Goal: Task Accomplishment & Management: Use online tool/utility

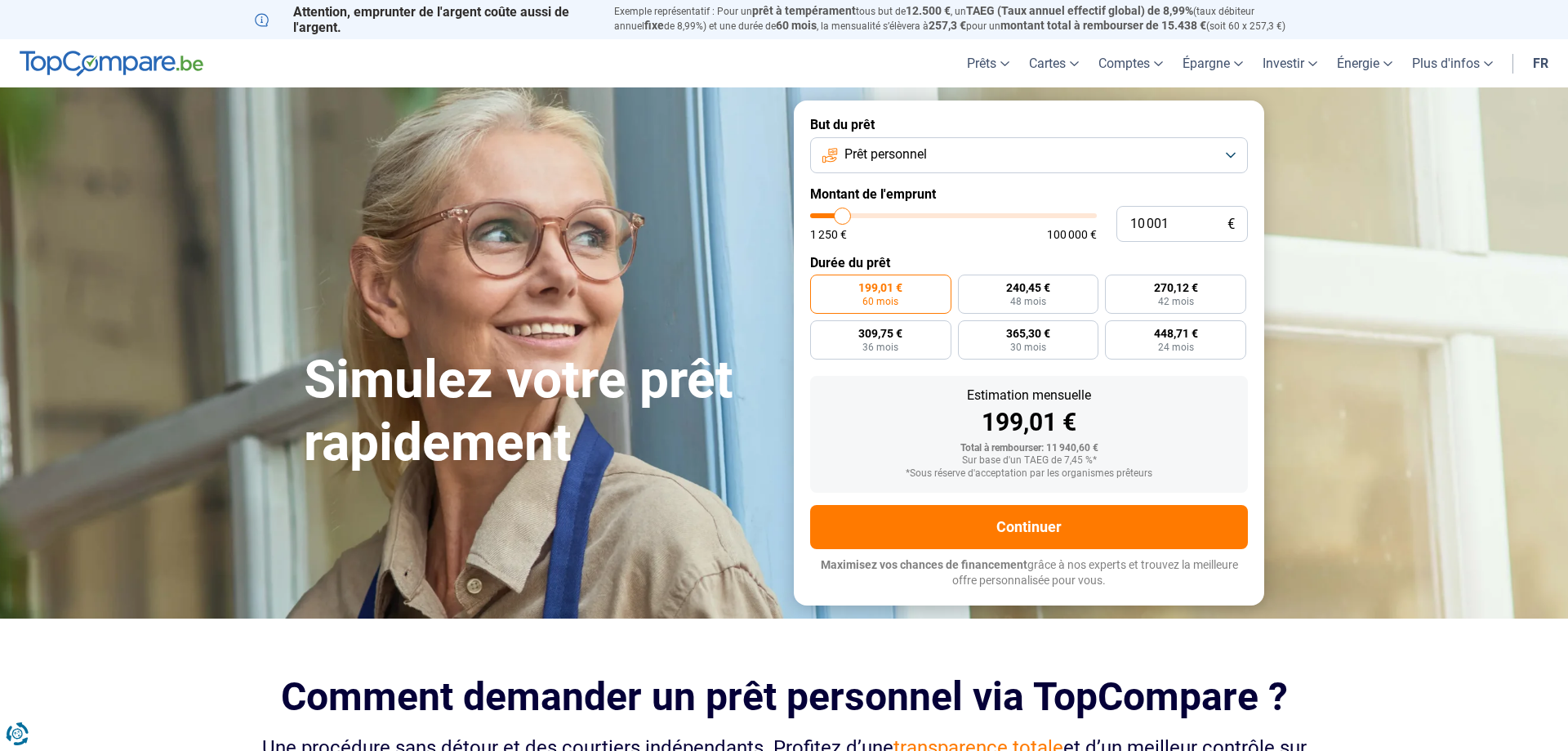
click at [1231, 151] on button "Prêt personnel" at bounding box center [1028, 155] width 438 height 36
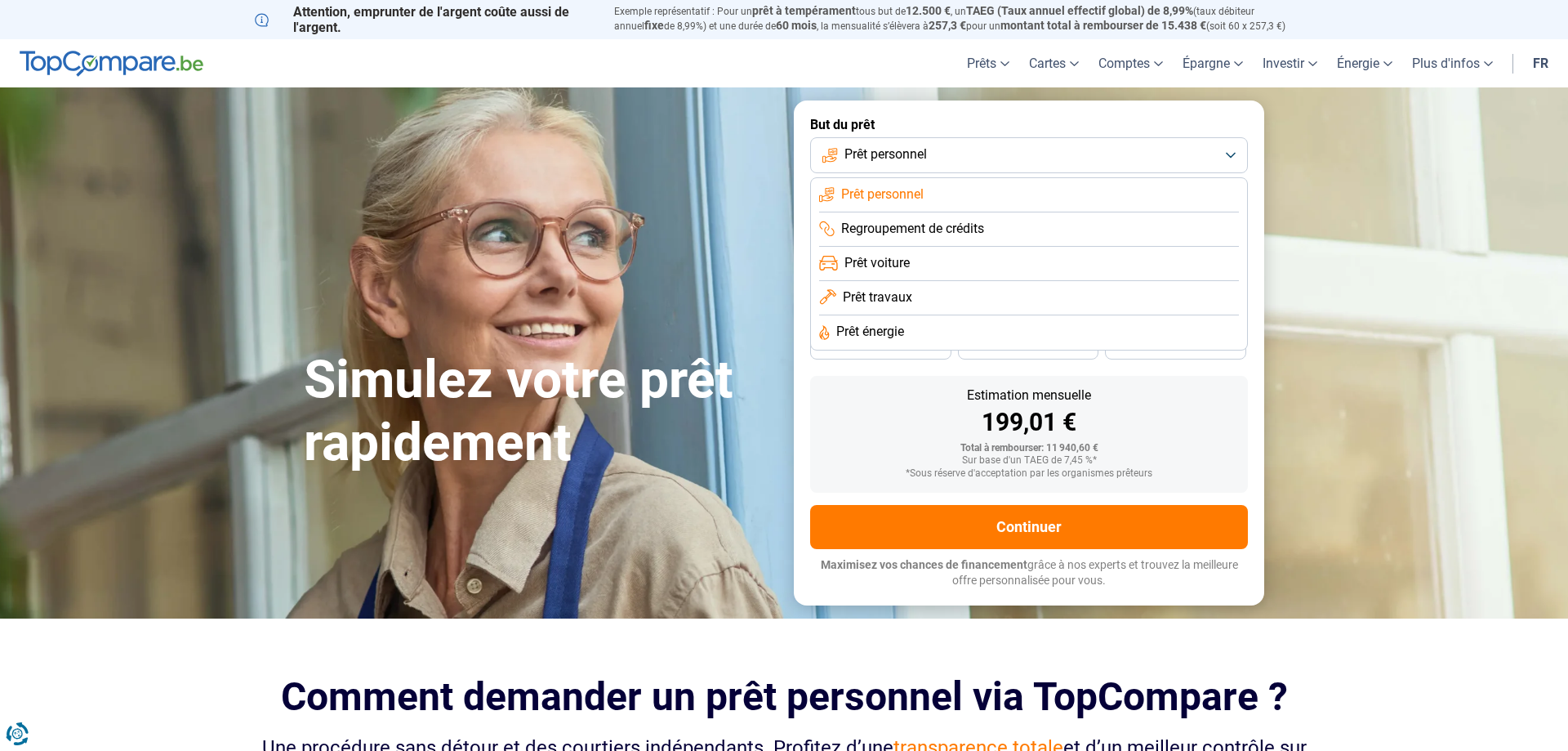
click at [987, 228] on li "Regroupement de crédits" at bounding box center [1029, 230] width 420 height 34
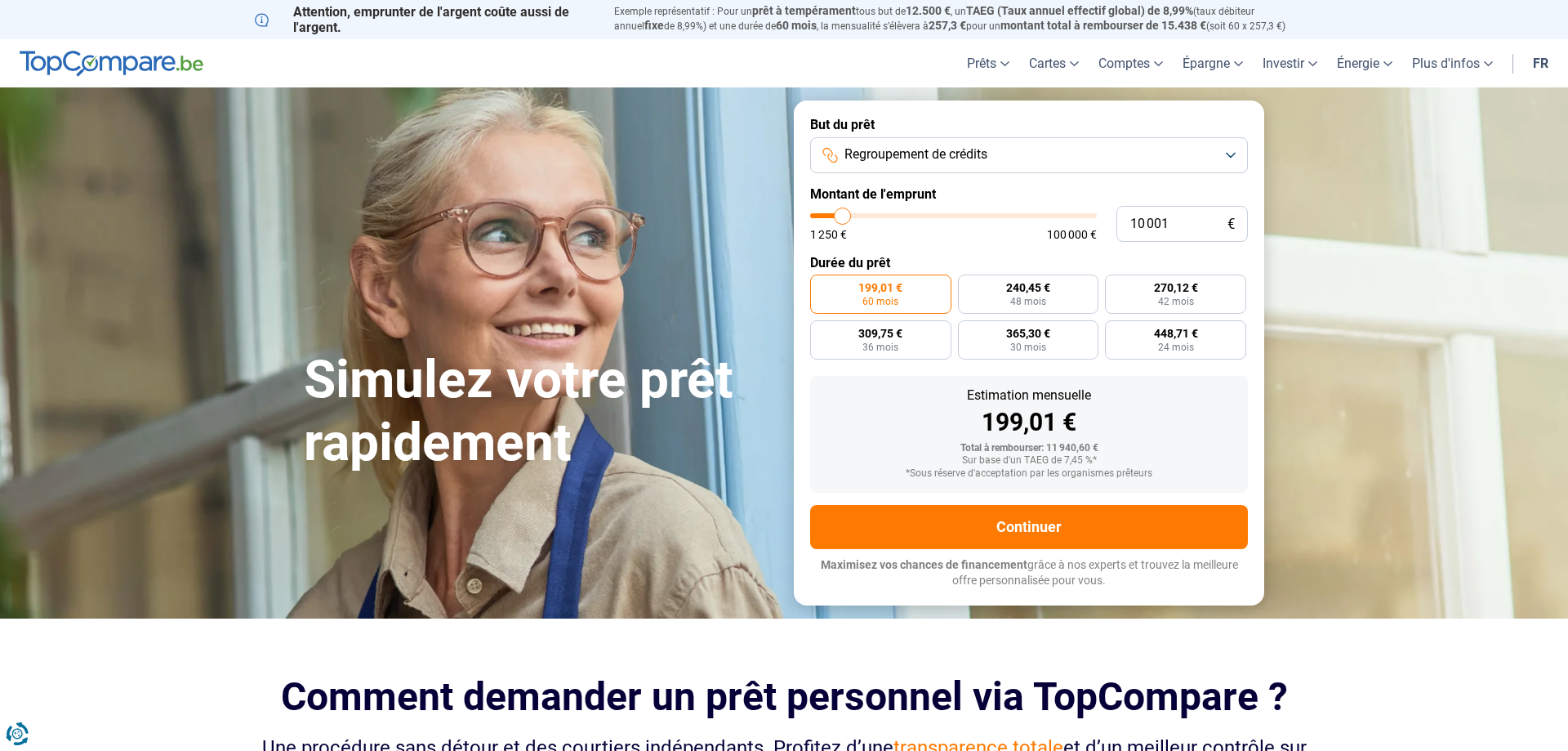
type input "71 500"
type input "71750"
click at [1012, 216] on input "range" at bounding box center [953, 215] width 287 height 5
type input "71 750"
radio input "false"
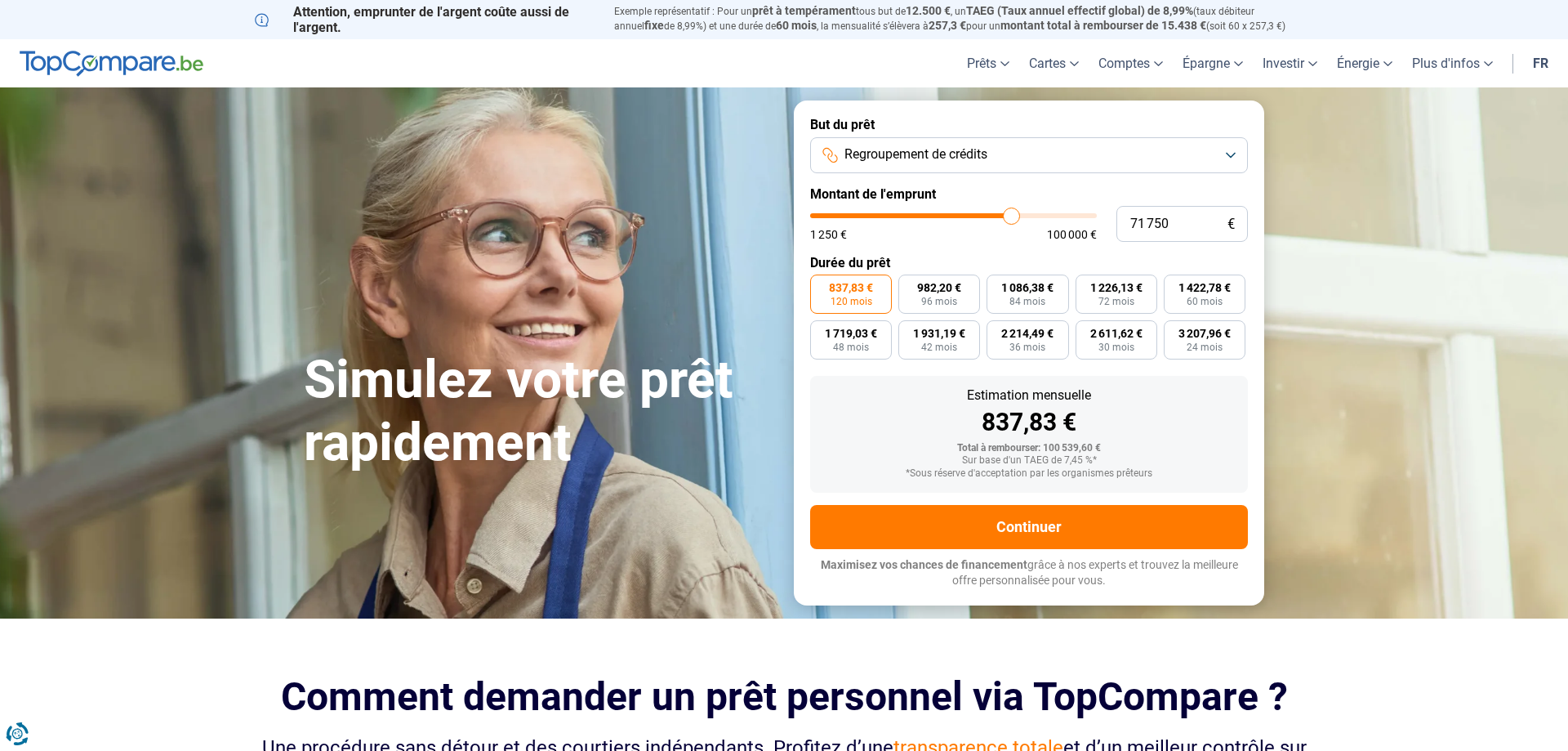
type input "20 250"
type input "20250"
click at [870, 216] on input "range" at bounding box center [953, 215] width 287 height 5
type input "5 250"
type input "5000"
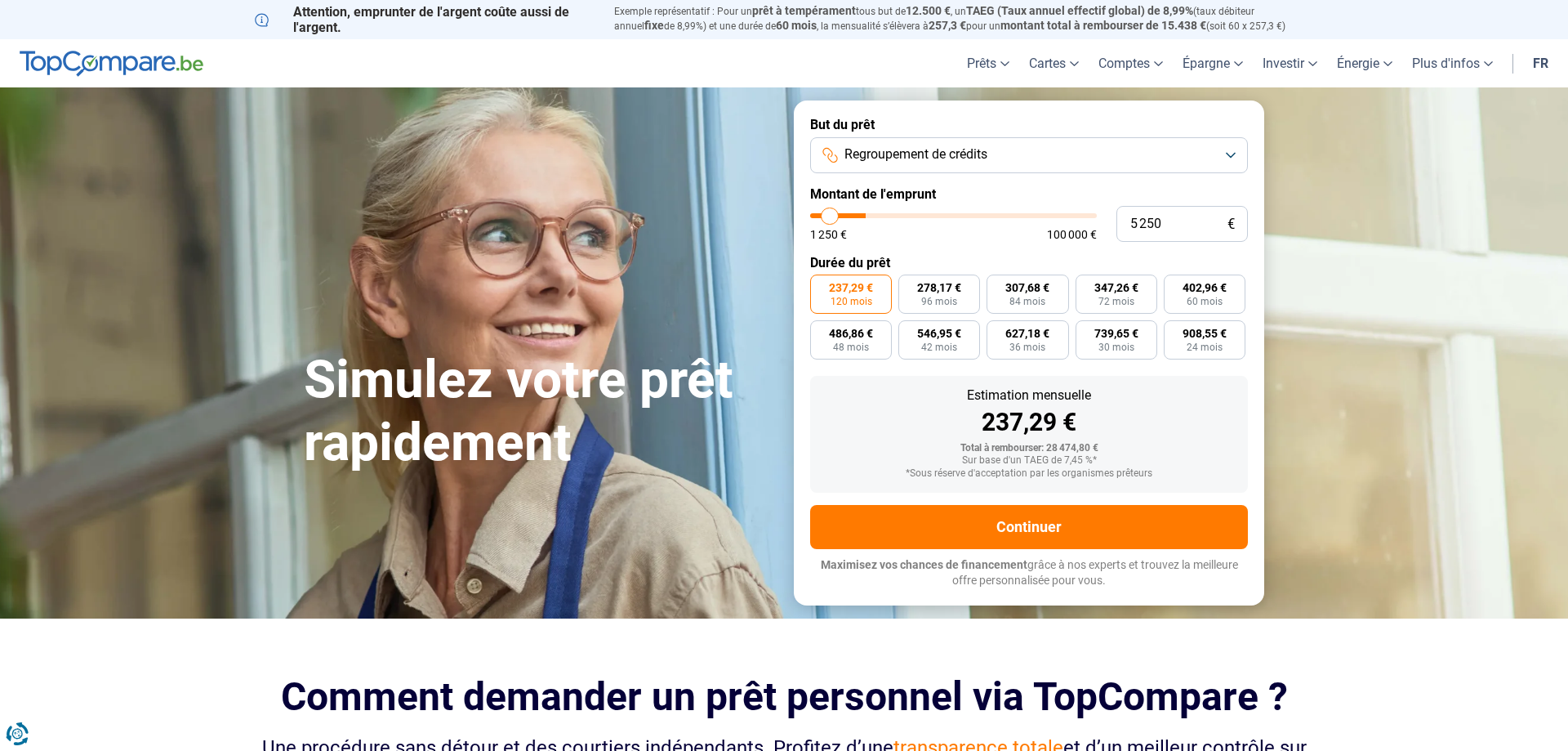
click at [829, 218] on input "range" at bounding box center [953, 215] width 287 height 5
type input "5 000"
radio input "true"
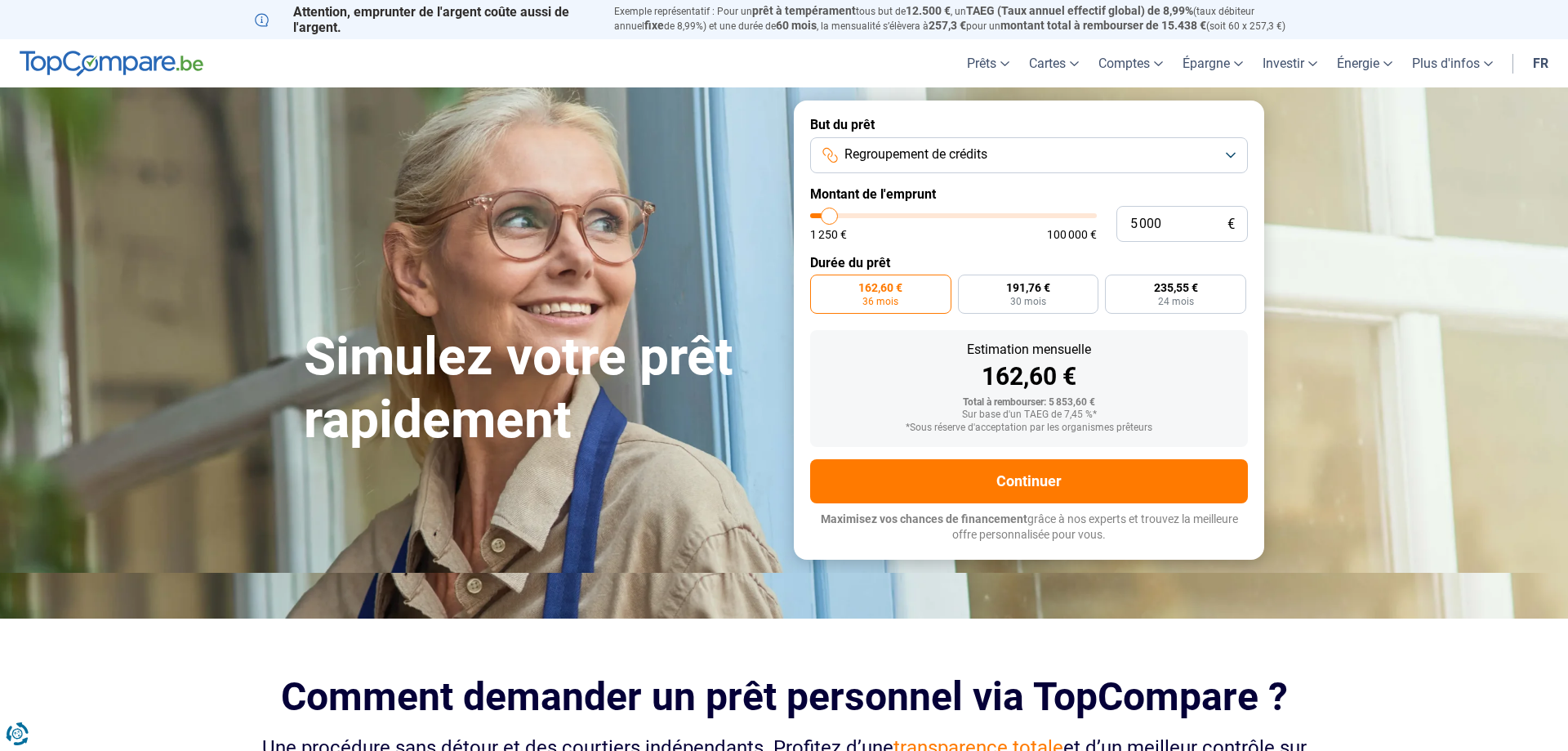
type input "13 000"
type input "12750"
click at [850, 217] on input "range" at bounding box center [953, 215] width 287 height 5
type input "12 750"
radio input "false"
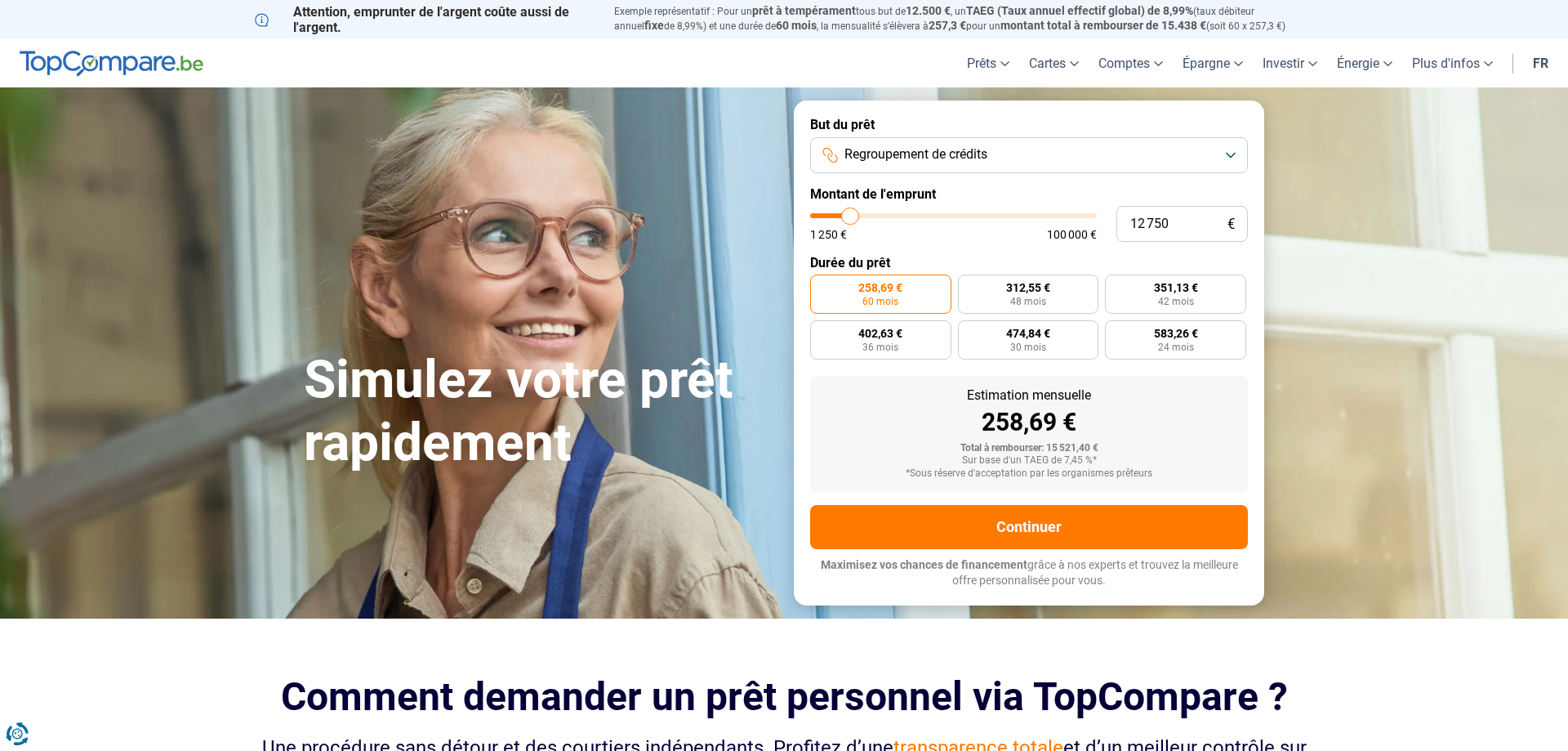
type input "11 500"
type input "11500"
type input "11 000"
type input "11000"
type input "10 750"
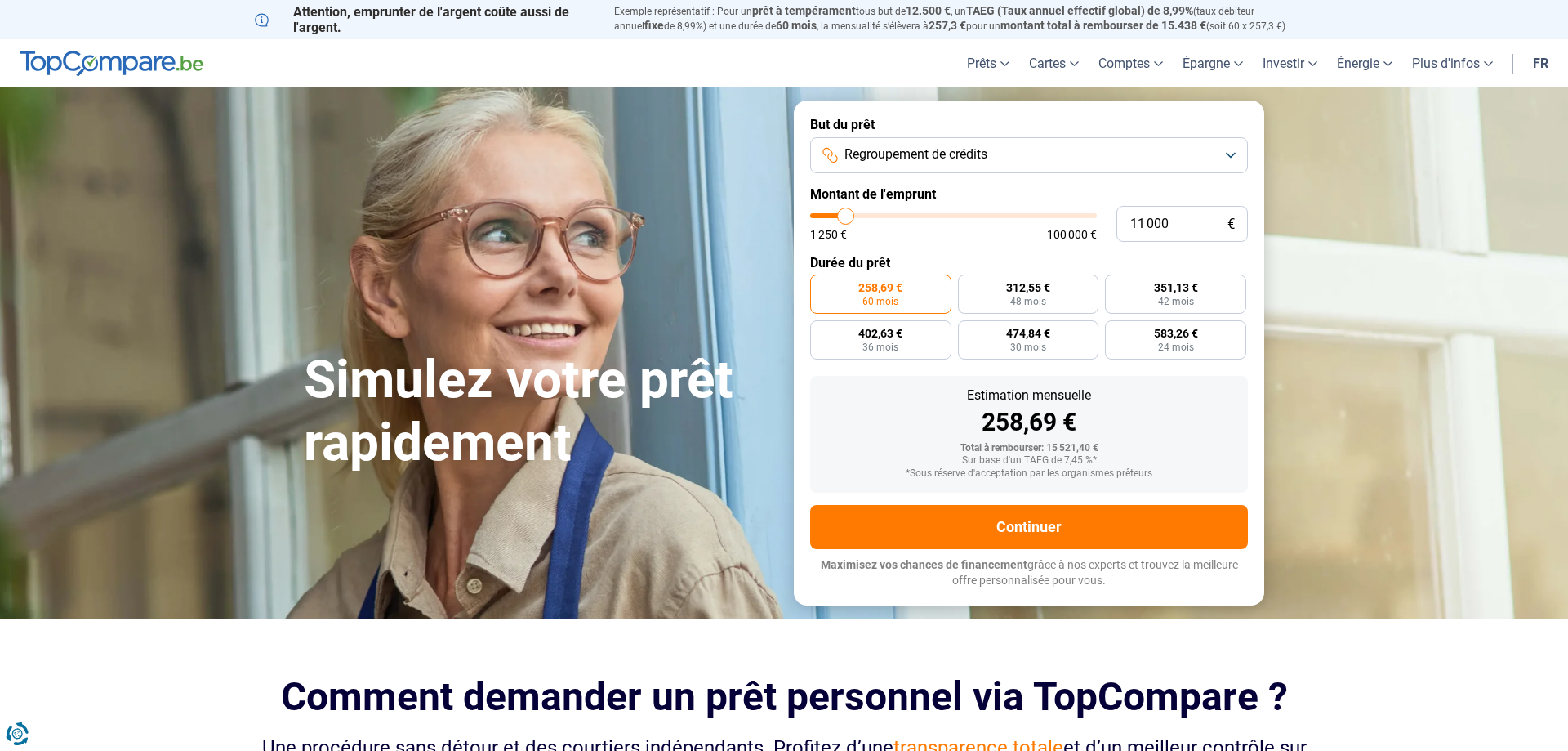
type input "10750"
type input "10 000"
type input "10000"
type input "9 500"
type input "9500"
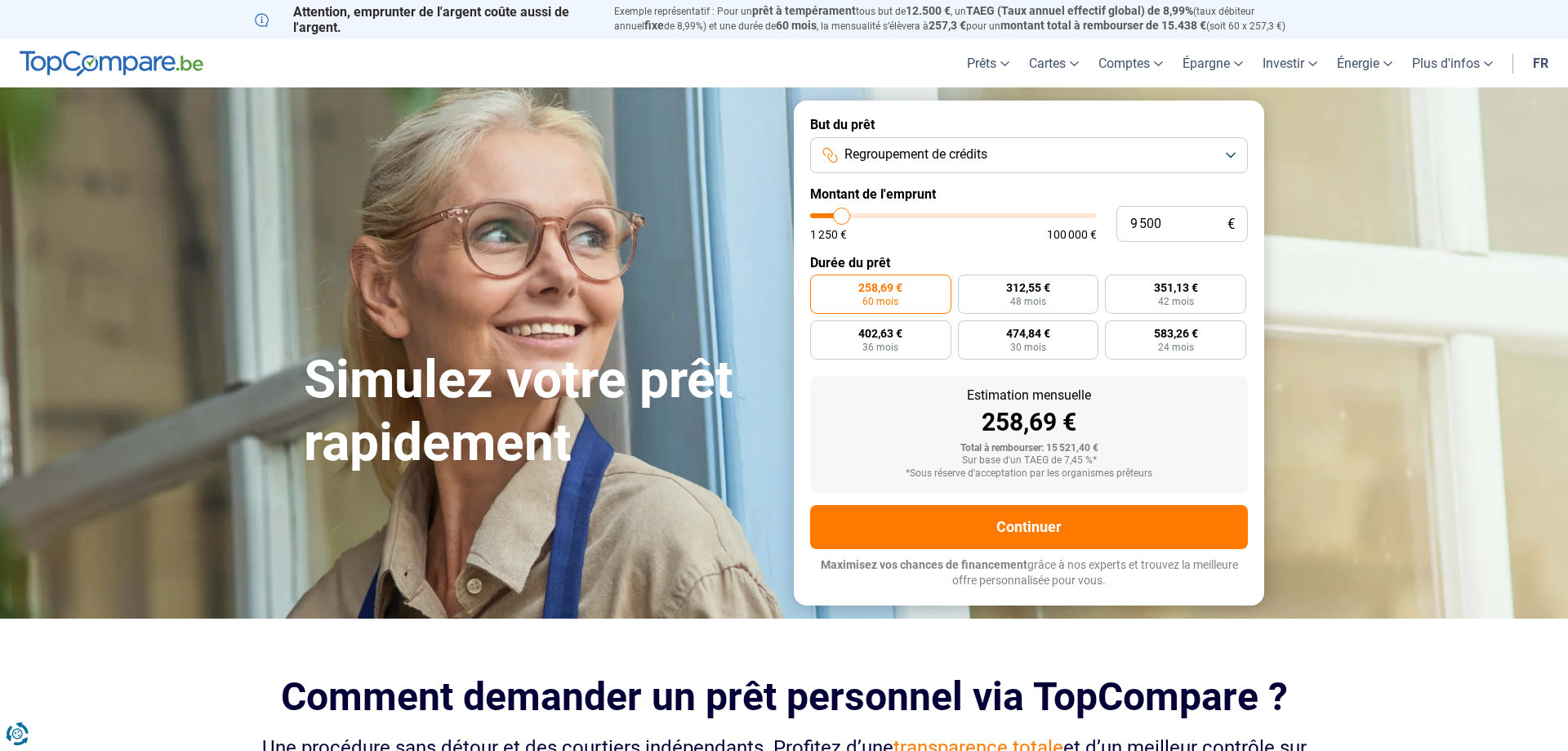
type input "9 250"
type input "9250"
type input "8 750"
type input "8750"
type input "9 250"
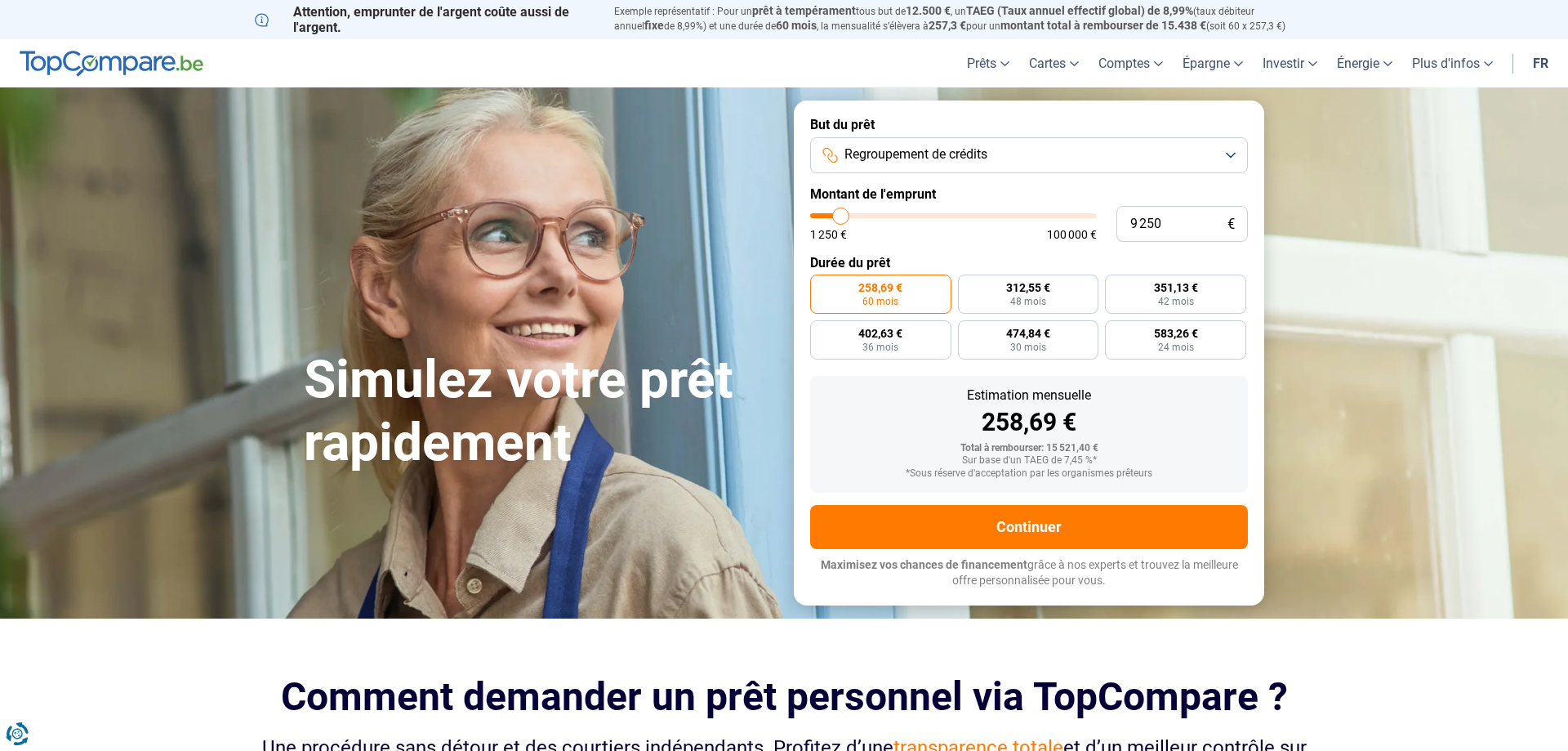
type input "9250"
click at [841, 216] on input "range" at bounding box center [953, 215] width 287 height 5
radio input "true"
type input "8 000"
type input "8000"
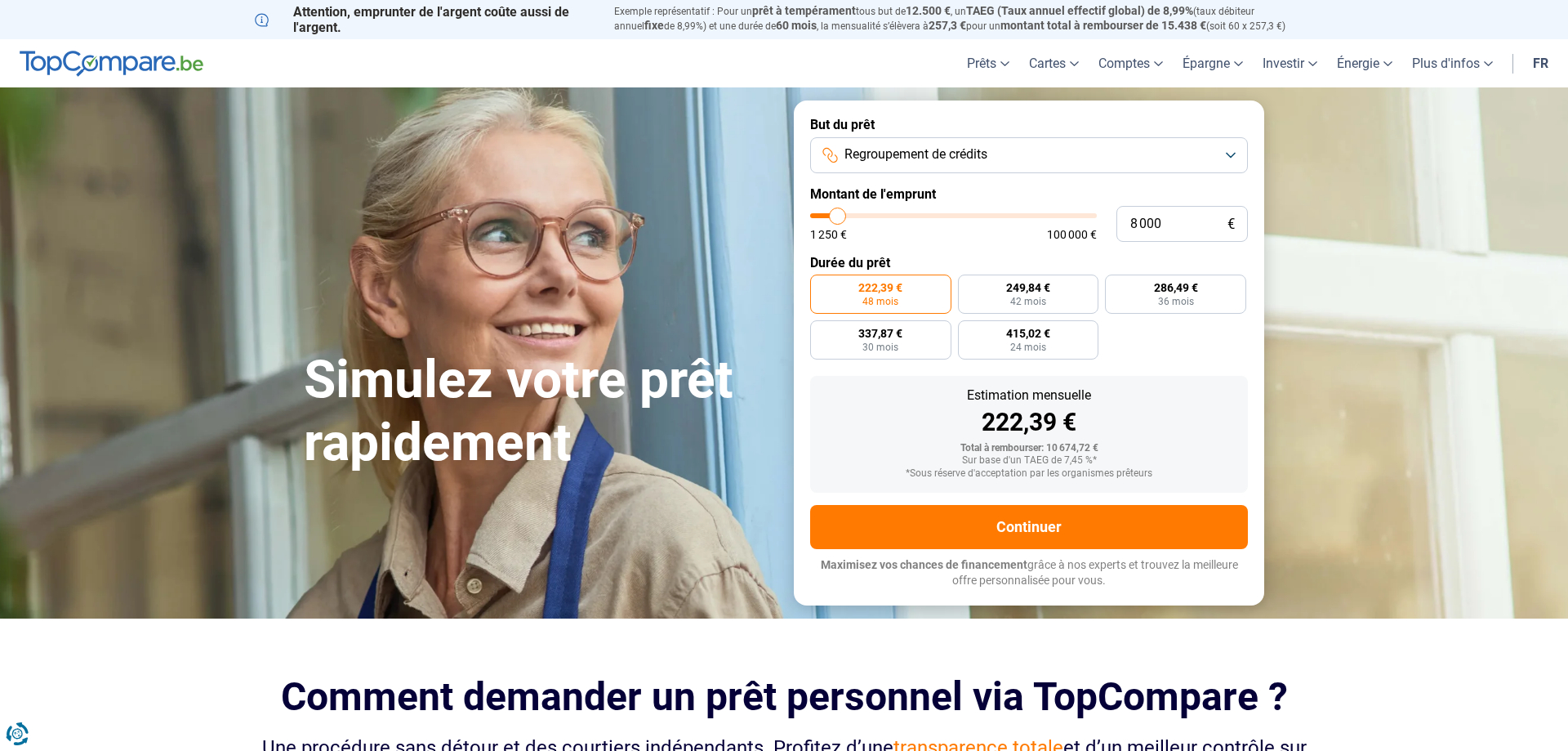
type input "7 750"
type input "7750"
type input "7 000"
type input "7000"
type input "6 750"
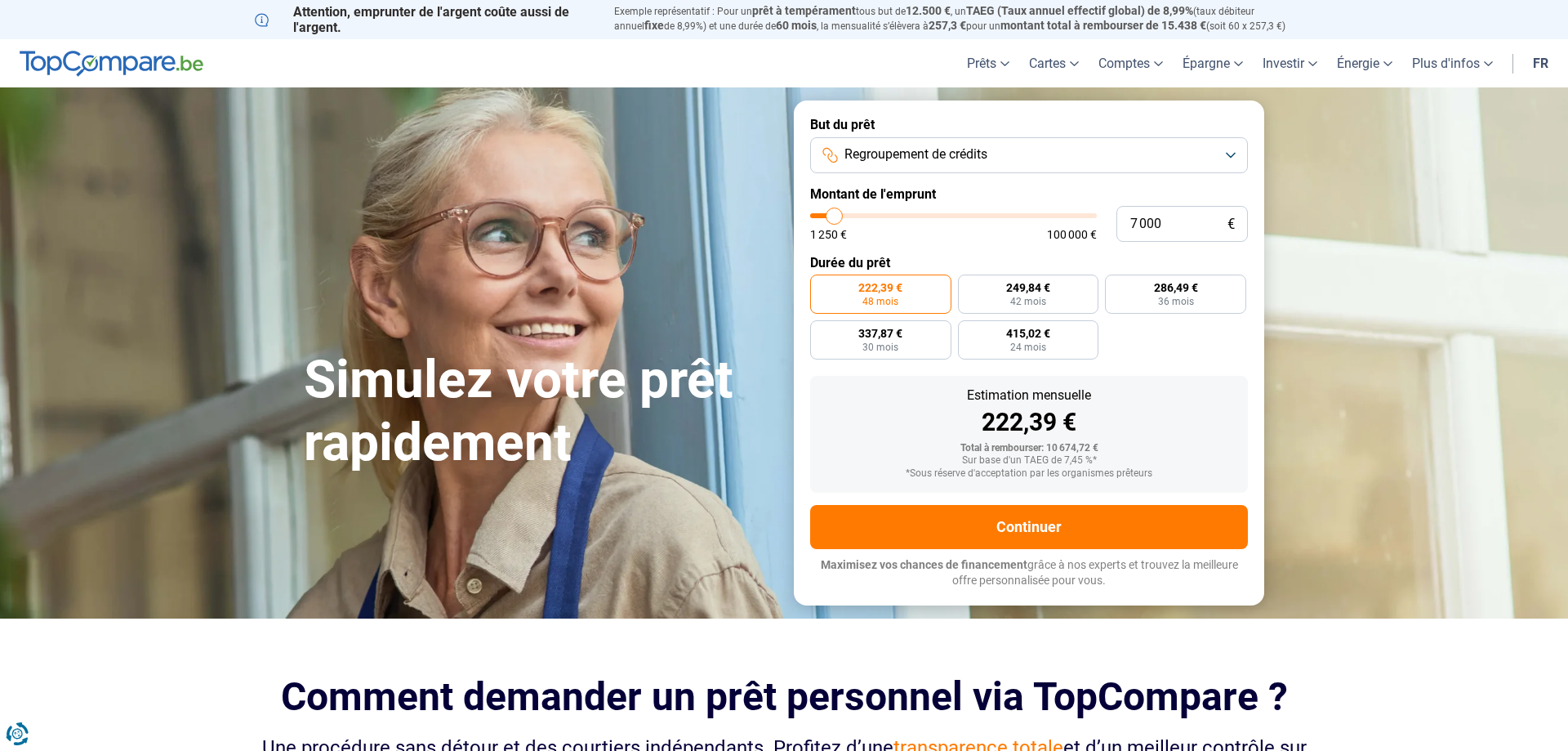
type input "6750"
type input "6 500"
type input "6500"
type input "6 250"
type input "6250"
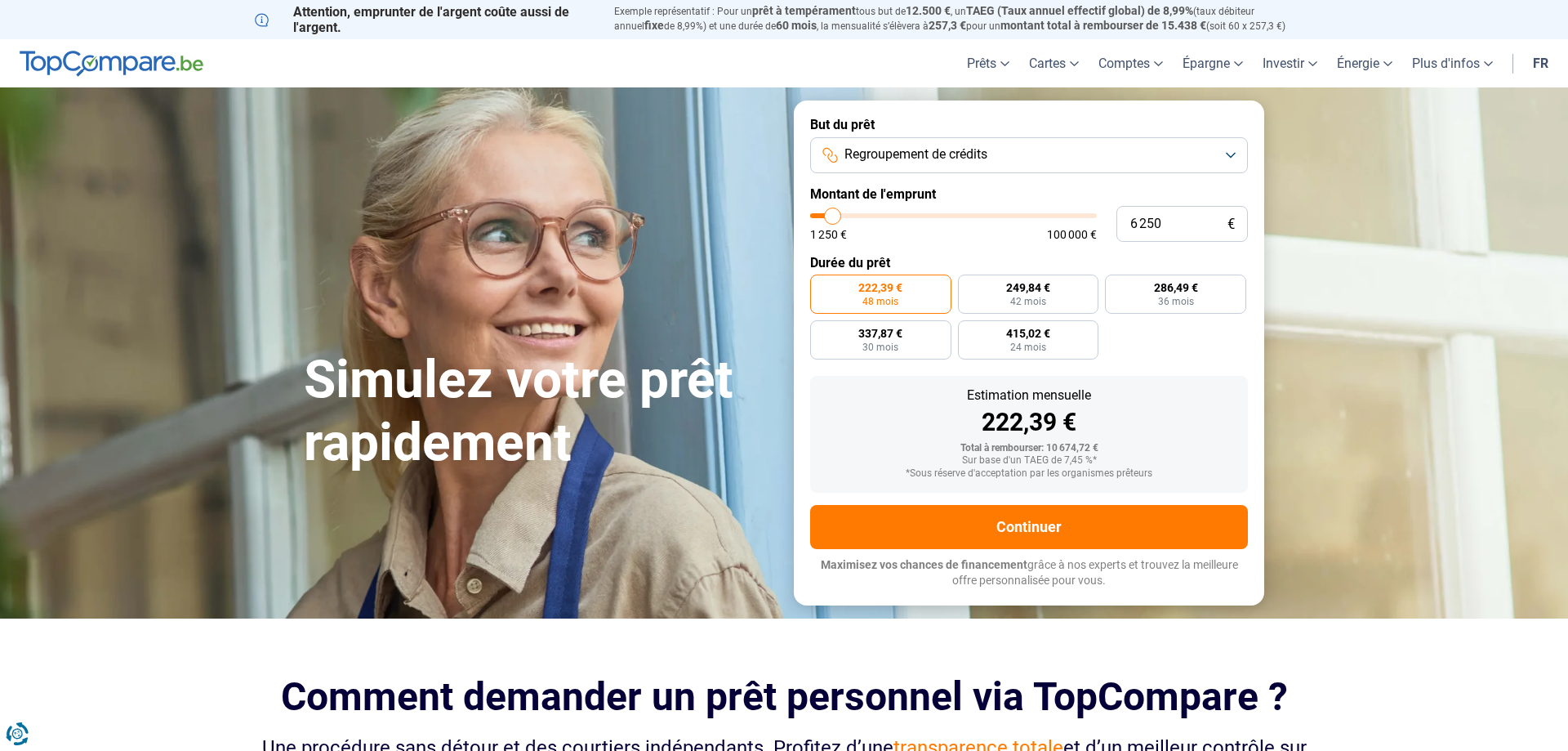
type input "5 750"
type input "5750"
type input "6 250"
type input "6250"
type input "6 500"
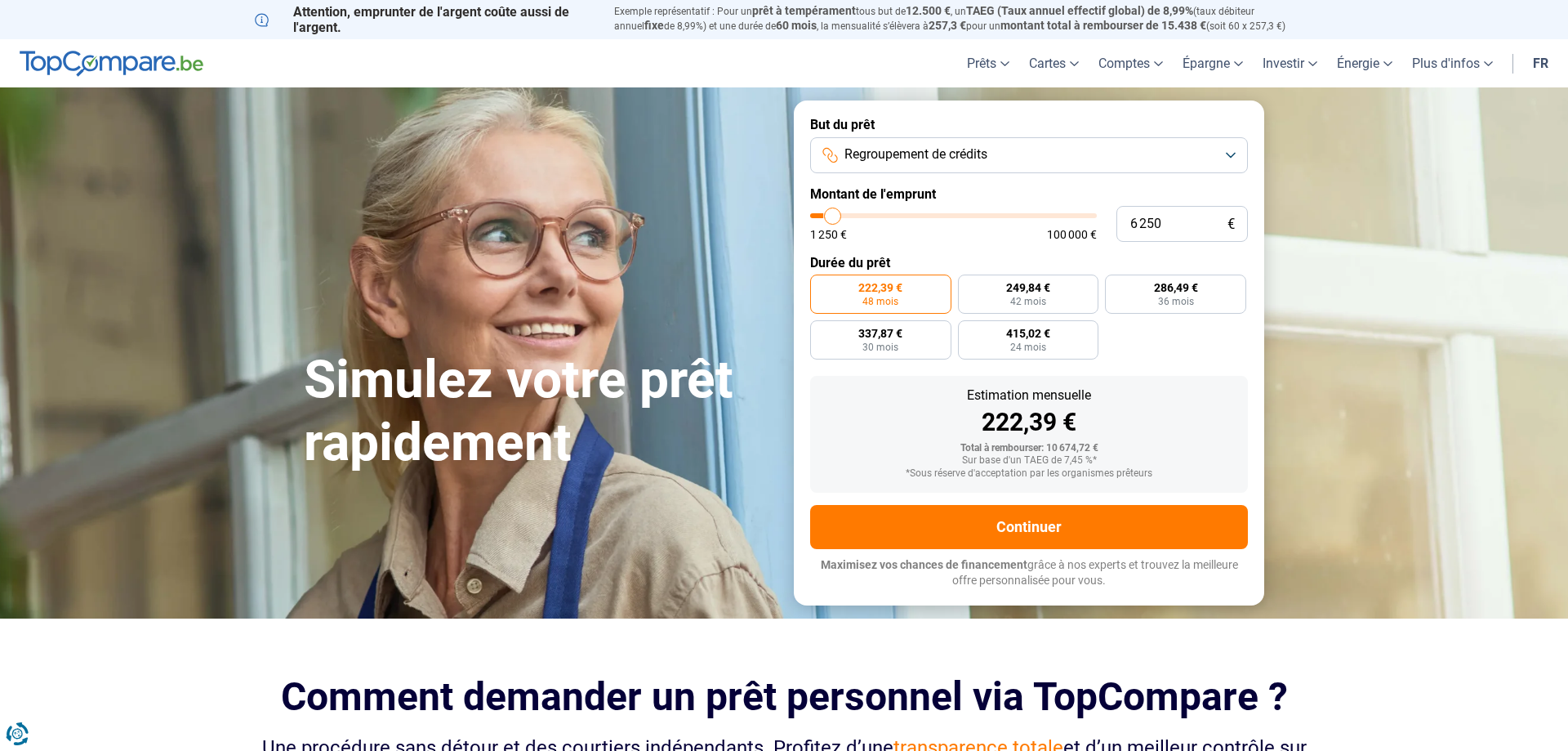
type input "6500"
type input "6 750"
type input "6750"
type input "6 500"
type input "6500"
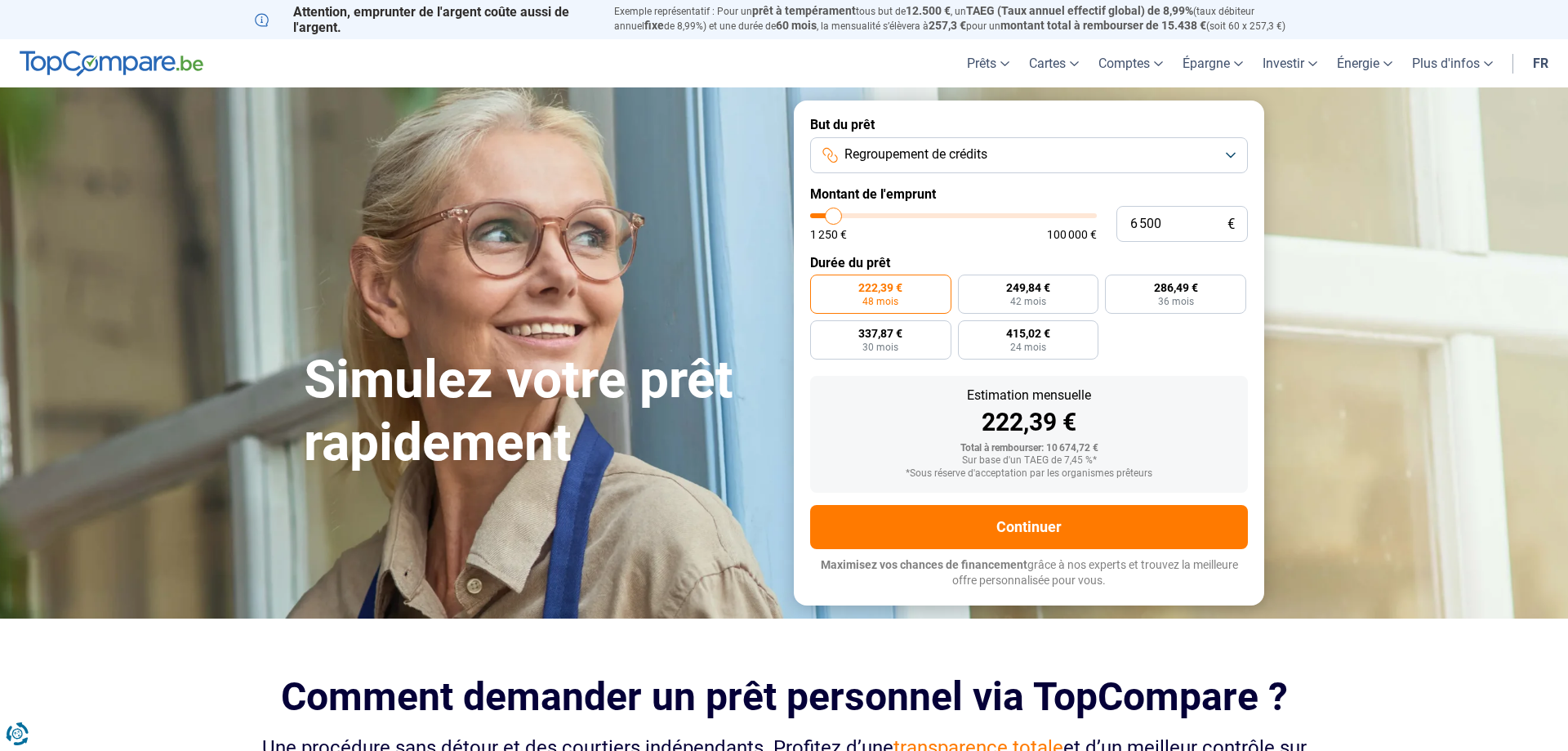
type input "6 250"
type input "6250"
type input "5 750"
type input "5750"
type input "6 250"
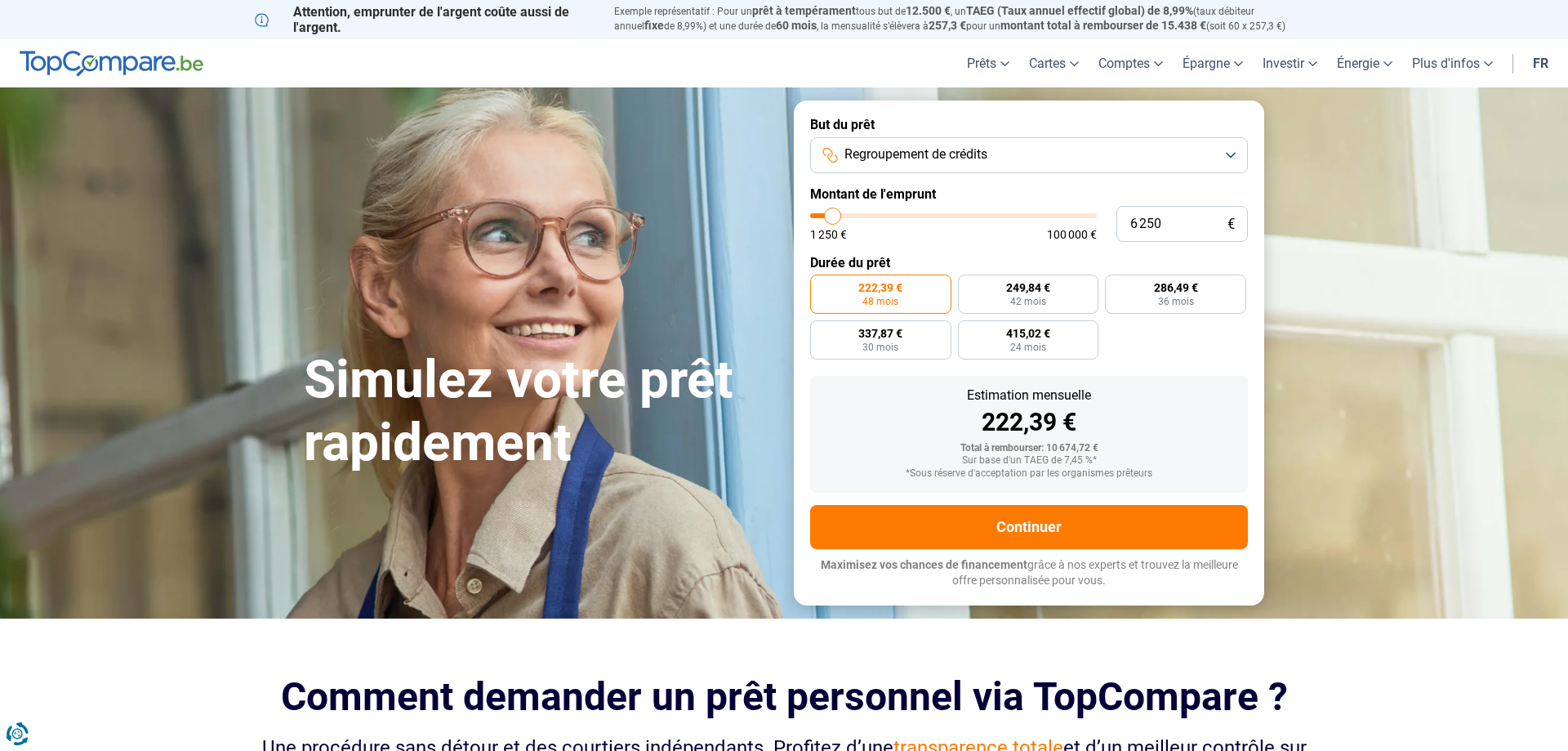
type input "6250"
click at [832, 217] on input "range" at bounding box center [953, 215] width 287 height 5
radio input "true"
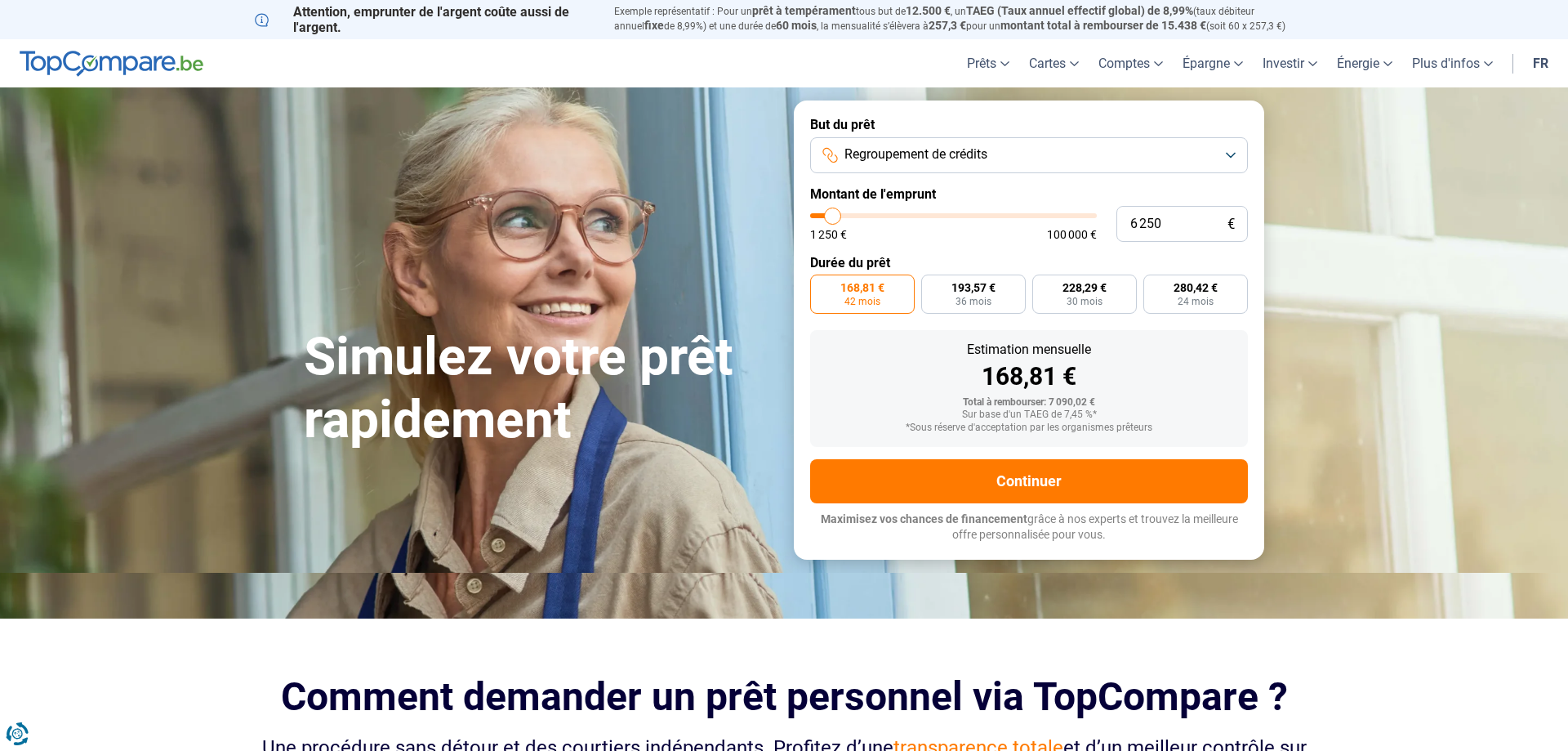
click at [846, 294] on span "168,81 €" at bounding box center [862, 287] width 44 height 11
click at [821, 285] on input "168,81 € 42 mois" at bounding box center [815, 279] width 10 height 10
